Goal: Task Accomplishment & Management: Use online tool/utility

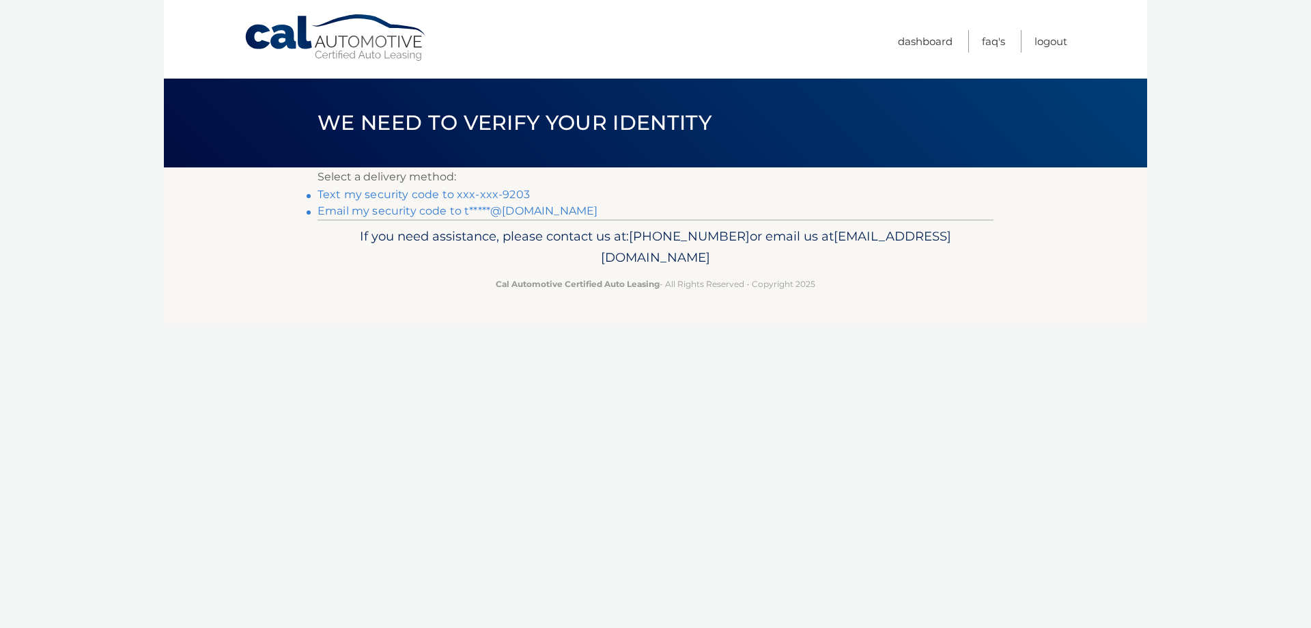
click at [522, 192] on link "Text my security code to xxx-xxx-9203" at bounding box center [424, 194] width 212 height 13
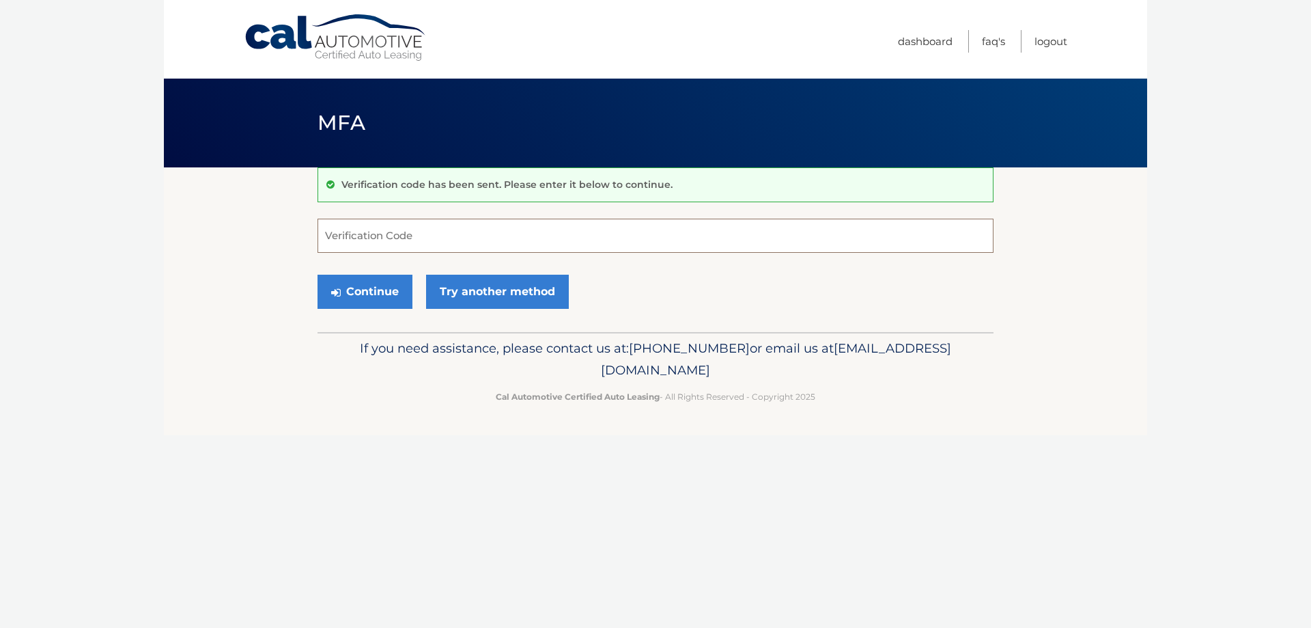
click at [466, 233] on input "Verification Code" at bounding box center [656, 236] width 676 height 34
type input "911237"
click at [373, 296] on button "Continue" at bounding box center [365, 292] width 95 height 34
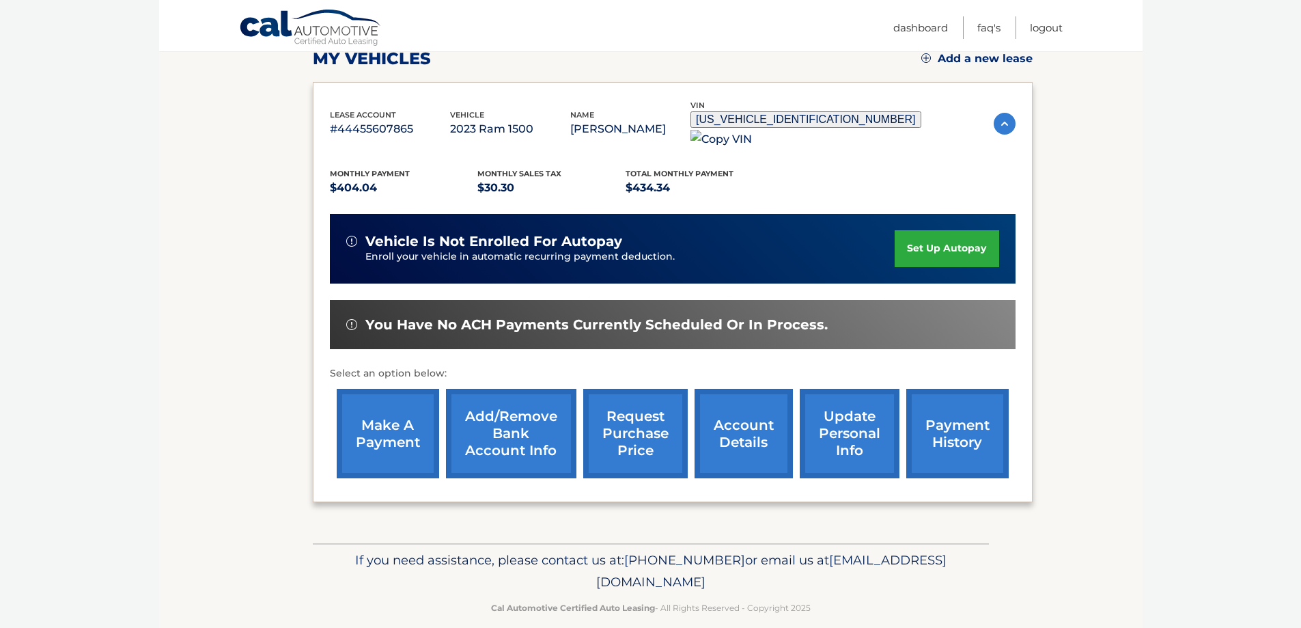
scroll to position [201, 0]
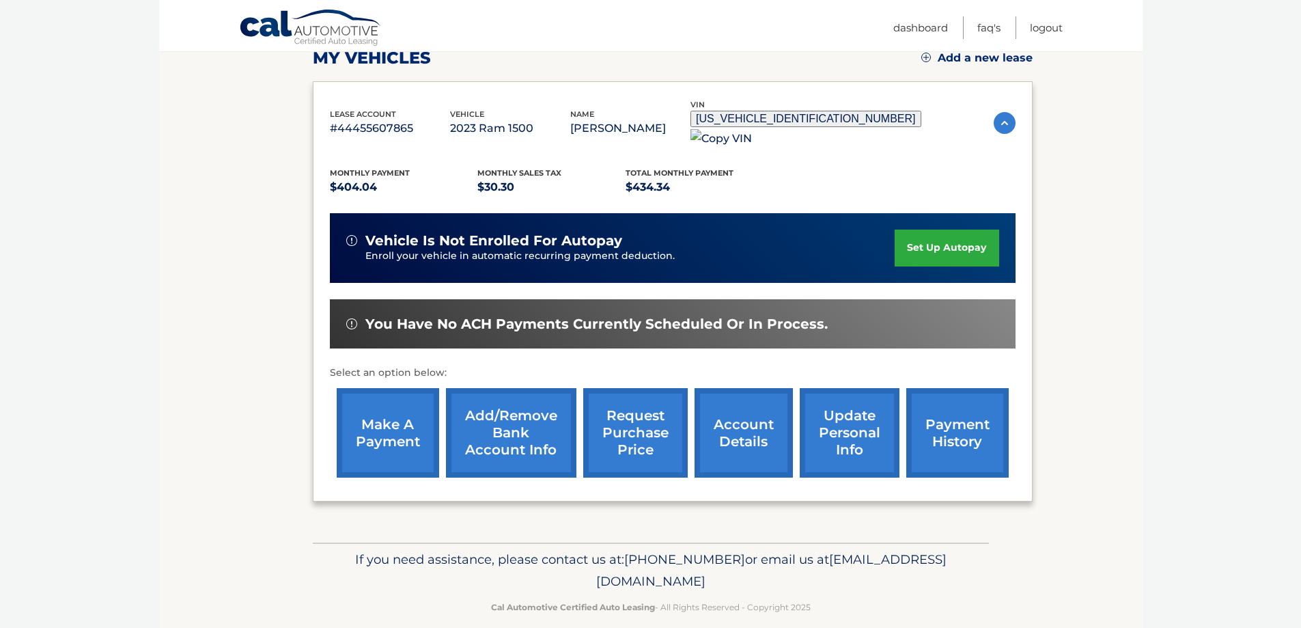
click at [376, 397] on link "make a payment" at bounding box center [388, 432] width 102 height 89
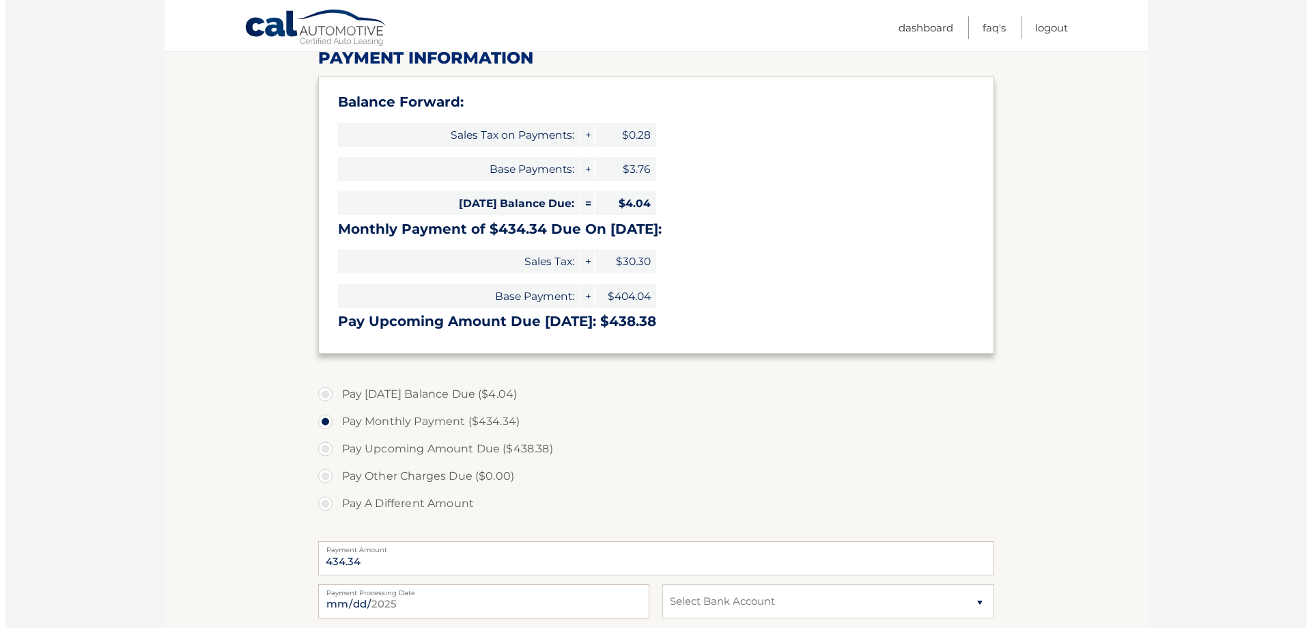
scroll to position [410, 0]
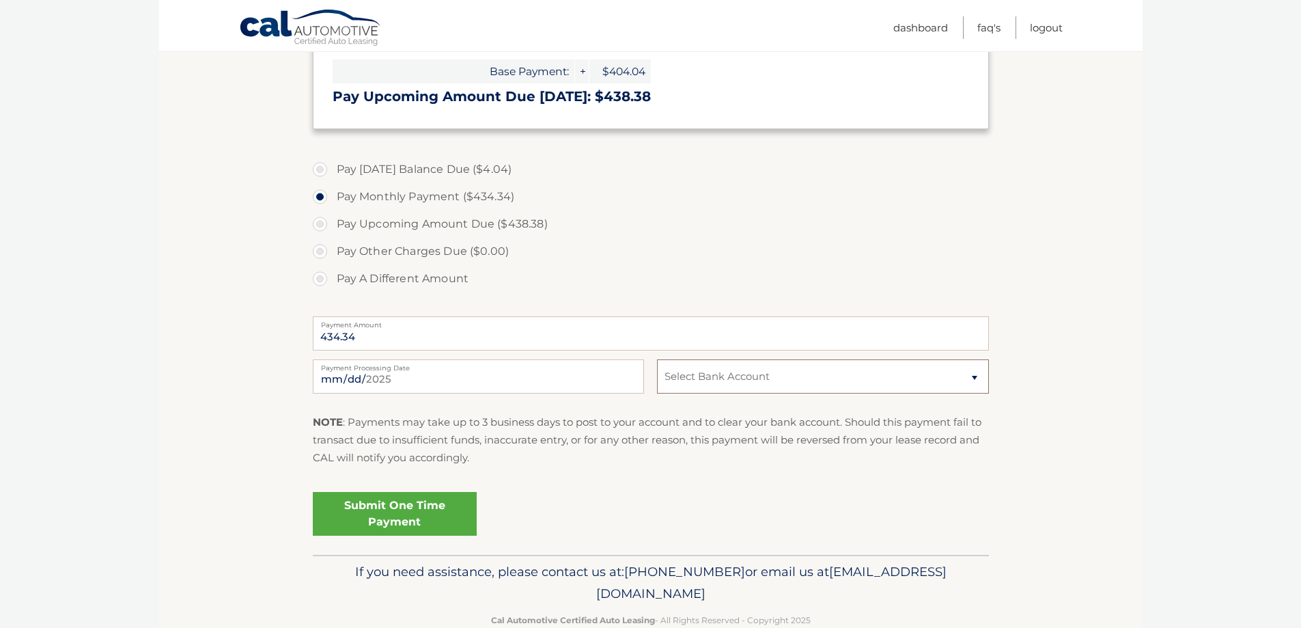
click at [696, 374] on select "Select Bank Account Savings USAA FEDERAL SAVINGS BANK *****6084 Savings GROW FI…" at bounding box center [822, 376] width 331 height 34
select select "YjlhN2FiOTktZTVmMC00NjA2LWI1YjktYjExNmZjOThiZjE2"
click at [657, 359] on select "Select Bank Account Savings USAA FEDERAL SAVINGS BANK *****6084 Savings GROW FI…" at bounding box center [822, 376] width 331 height 34
click at [452, 510] on link "Submit One Time Payment" at bounding box center [395, 514] width 164 height 44
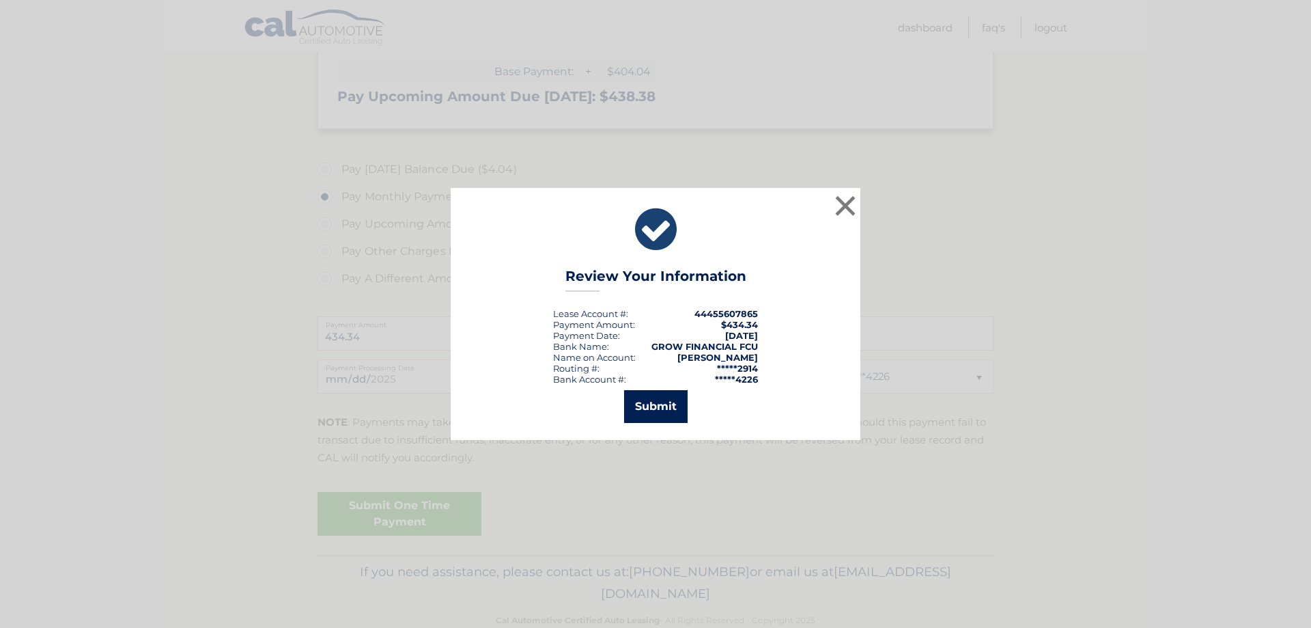
click at [660, 409] on button "Submit" at bounding box center [656, 406] width 64 height 33
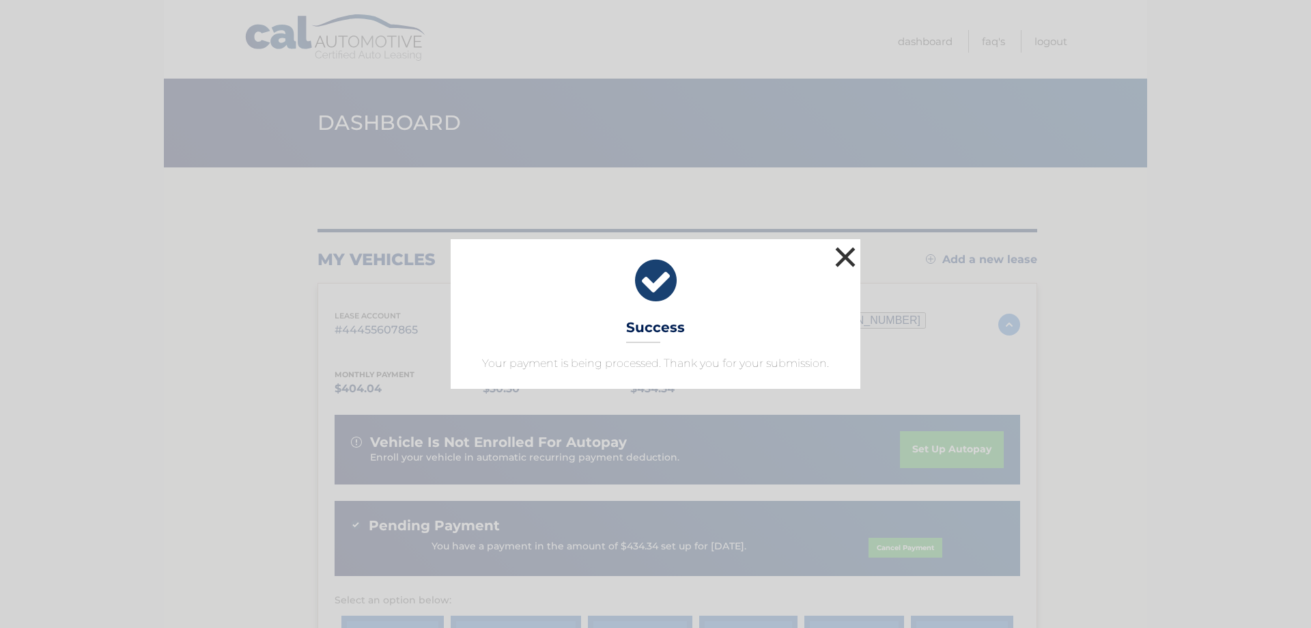
click at [841, 251] on button "×" at bounding box center [845, 256] width 27 height 27
